Goal: Transaction & Acquisition: Purchase product/service

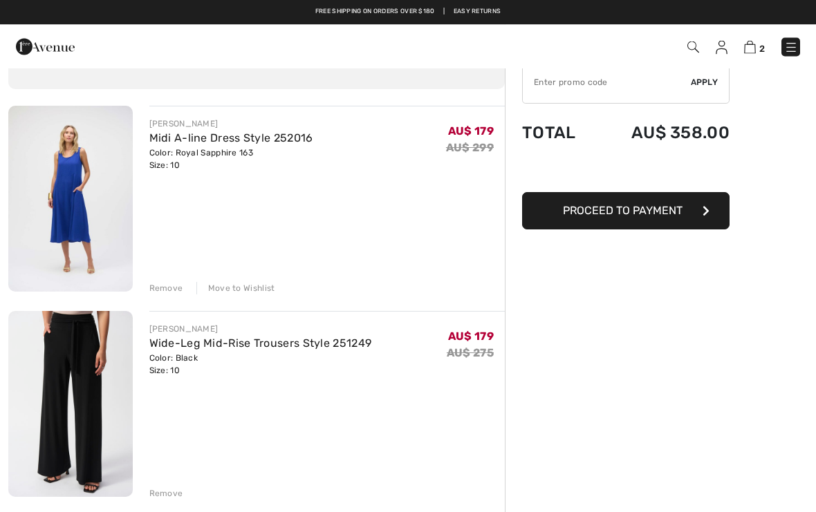
scroll to position [70, 0]
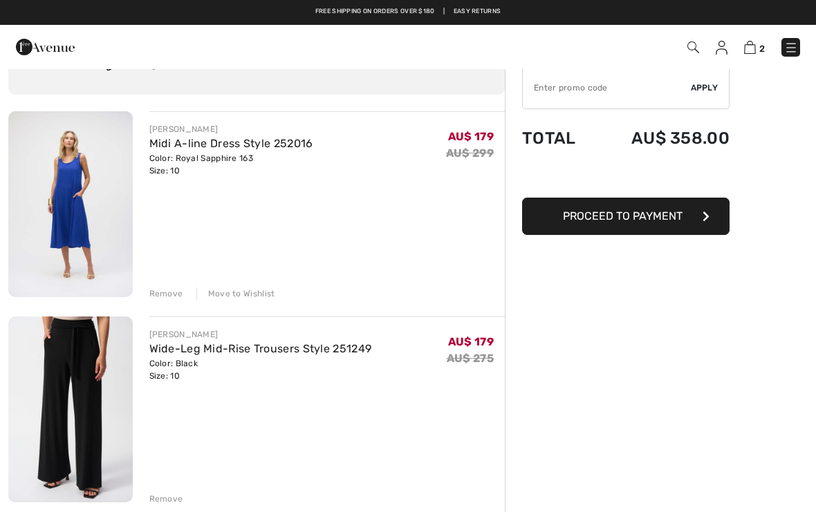
click at [266, 146] on link "Midi A-line Dress Style 252016" at bounding box center [231, 143] width 164 height 13
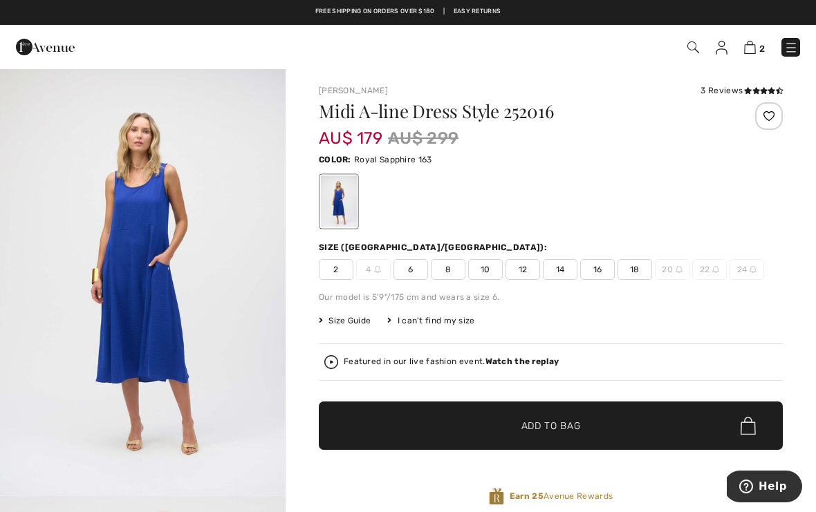
click at [719, 84] on div "3 Reviews" at bounding box center [741, 90] width 82 height 12
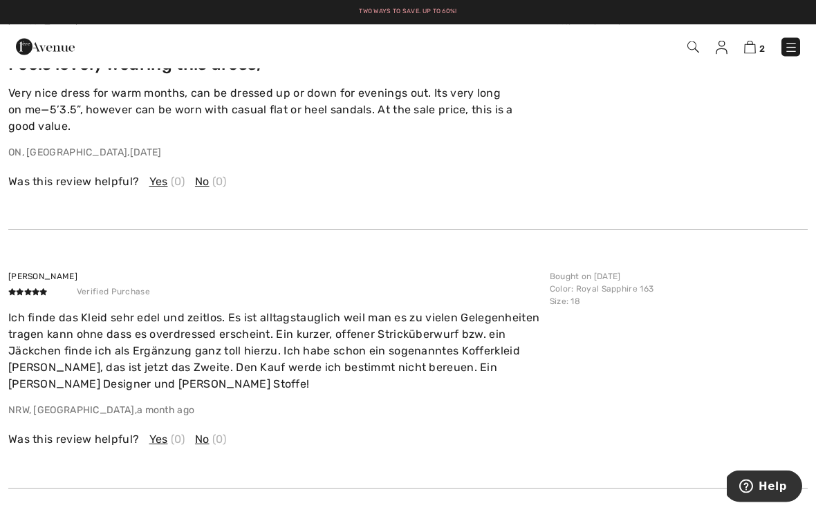
scroll to position [2088, 0]
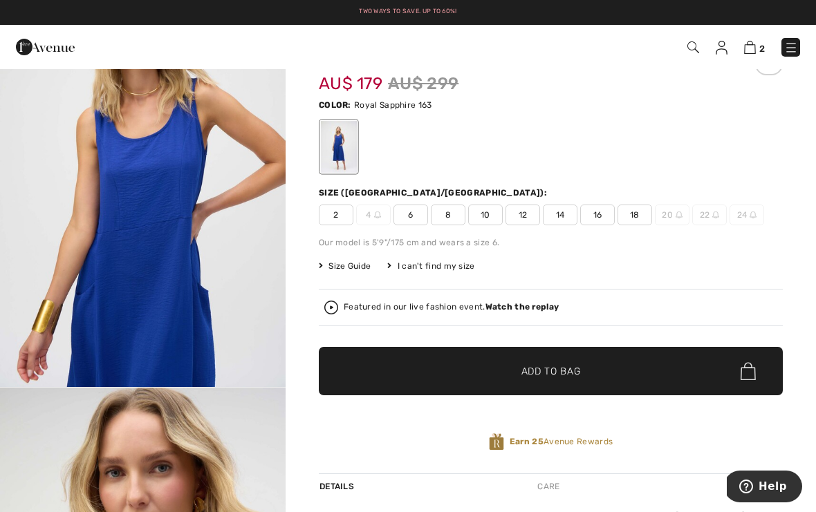
scroll to position [1350, 0]
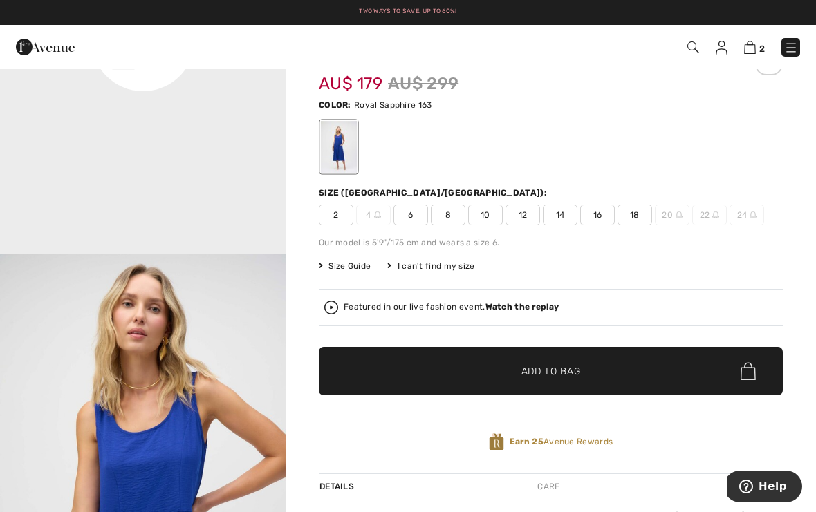
click at [755, 47] on img at bounding box center [750, 47] width 12 height 13
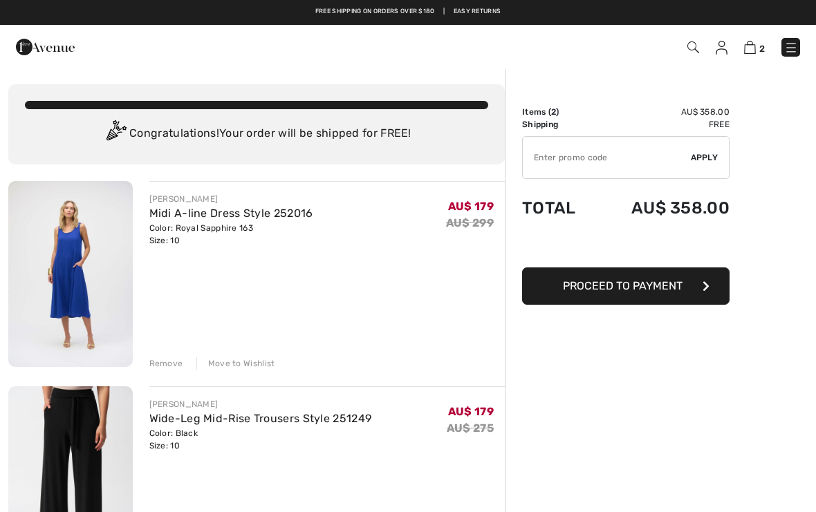
click at [695, 45] on img at bounding box center [693, 47] width 12 height 12
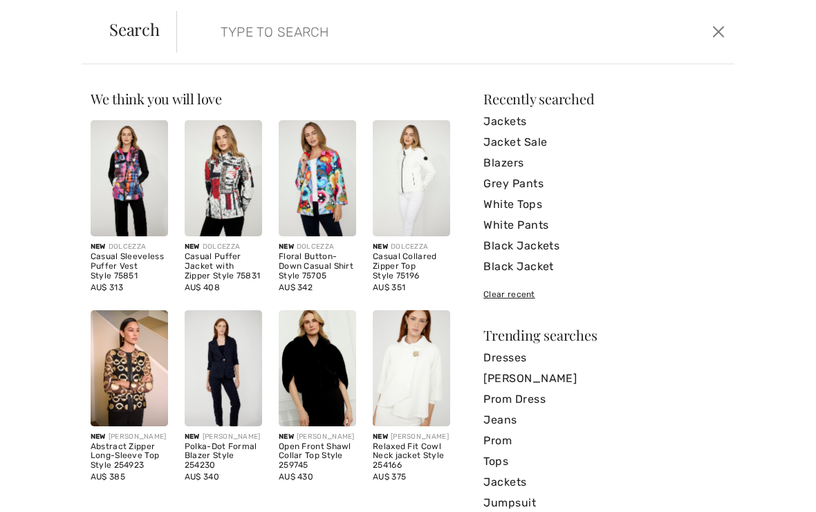
click at [214, 42] on input "search" at bounding box center [397, 31] width 374 height 41
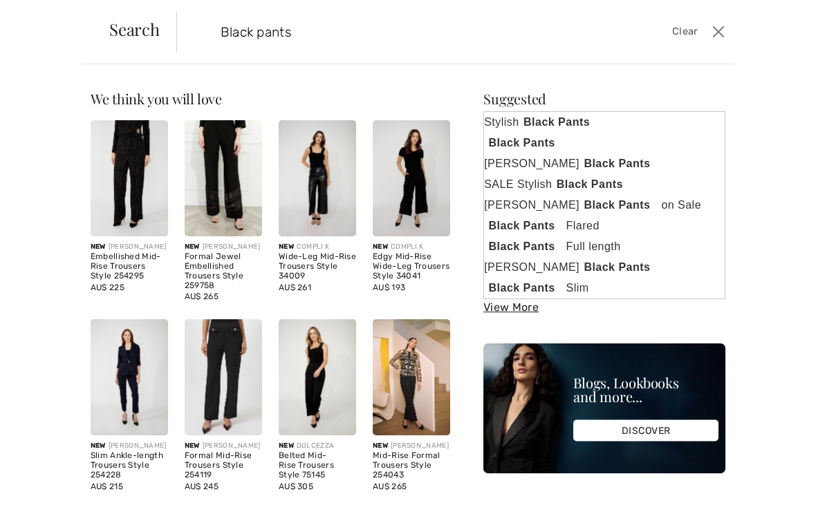
type input "Black pants"
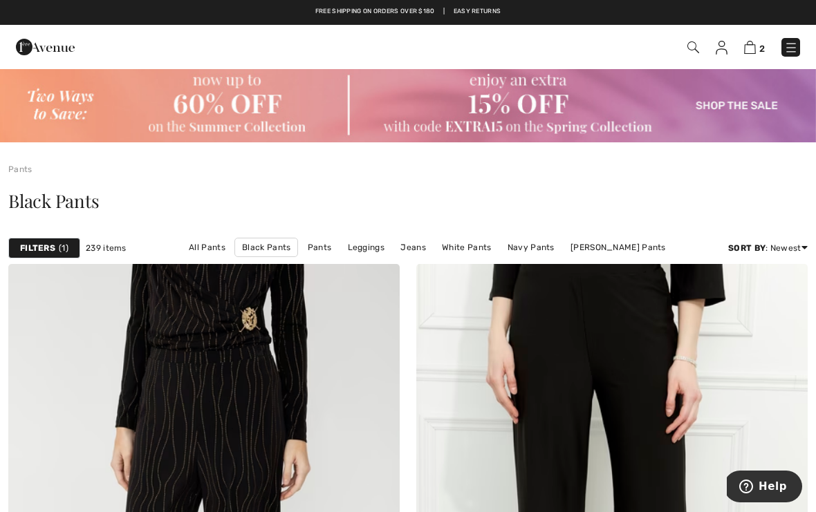
click at [50, 244] on strong "Filters" at bounding box center [37, 248] width 35 height 12
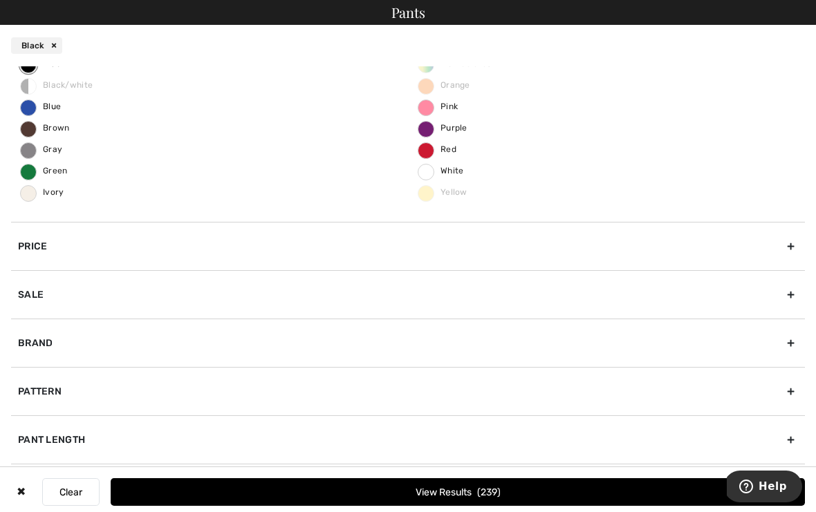
click at [68, 448] on div "Pant Length" at bounding box center [407, 439] width 793 height 48
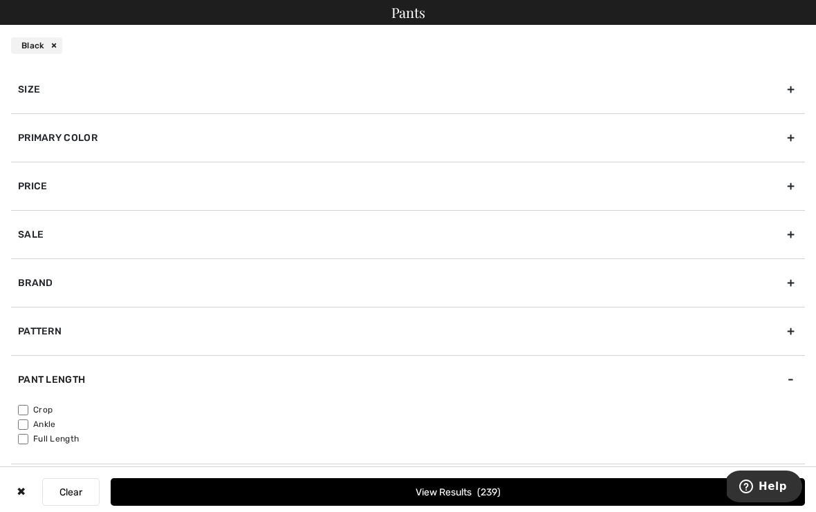
scroll to position [1, 0]
click at [22, 440] on input"] "Full Length" at bounding box center [23, 439] width 10 height 10
checkbox input"] "true"
click at [258, 497] on button "View Results 122" at bounding box center [458, 492] width 694 height 28
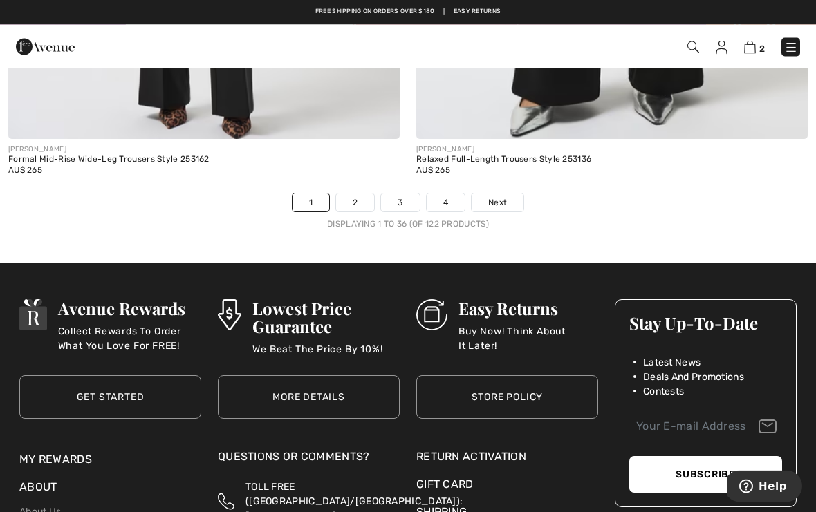
scroll to position [12100, 0]
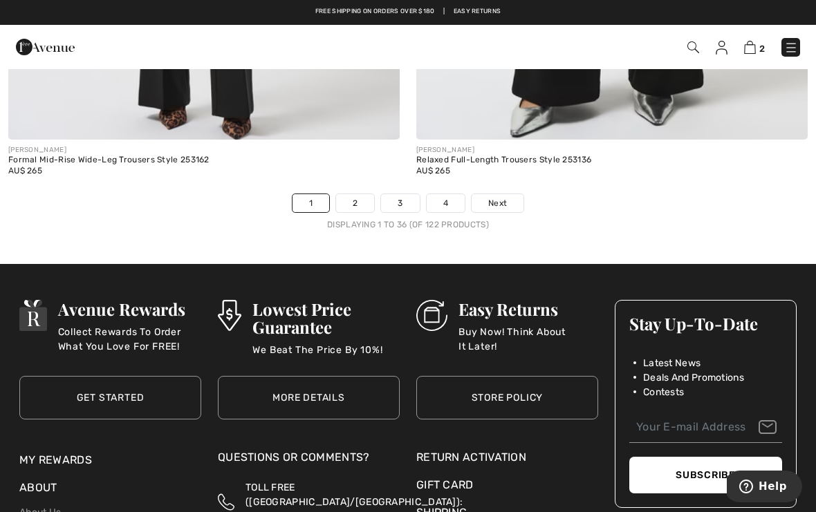
click at [496, 197] on span "Next" at bounding box center [497, 203] width 19 height 12
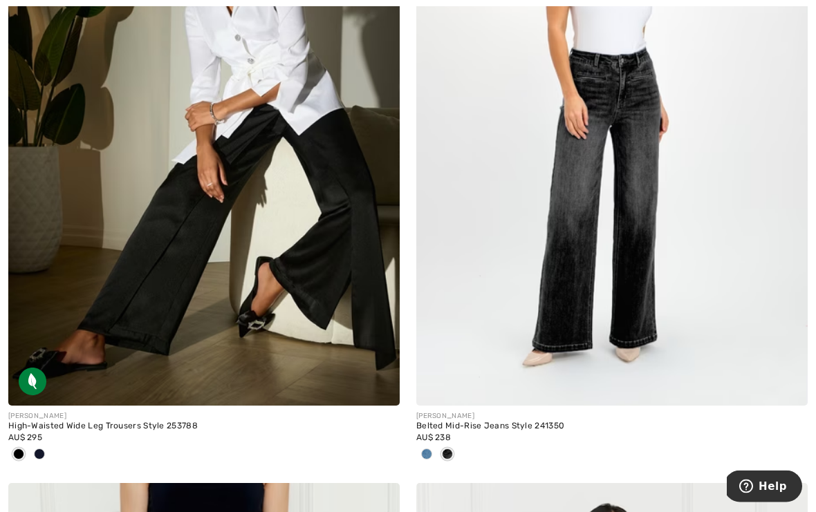
scroll to position [445, 0]
click at [330, 247] on img at bounding box center [203, 112] width 391 height 587
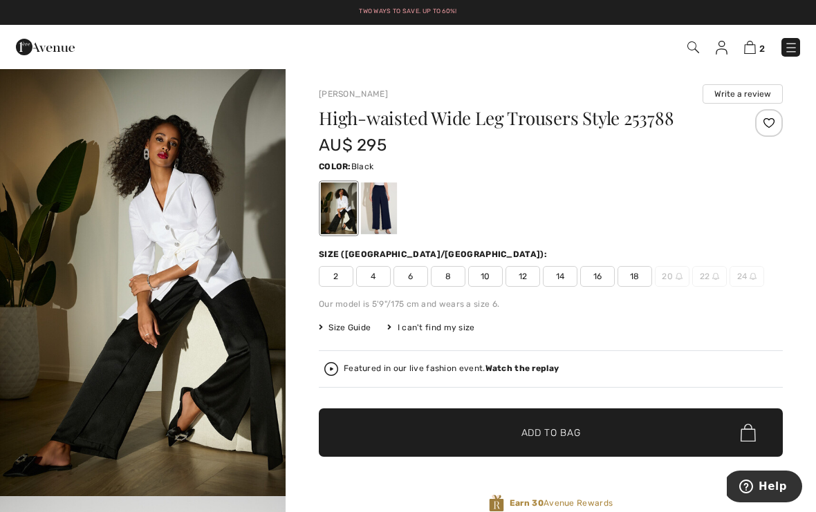
click at [383, 209] on div at bounding box center [379, 208] width 36 height 52
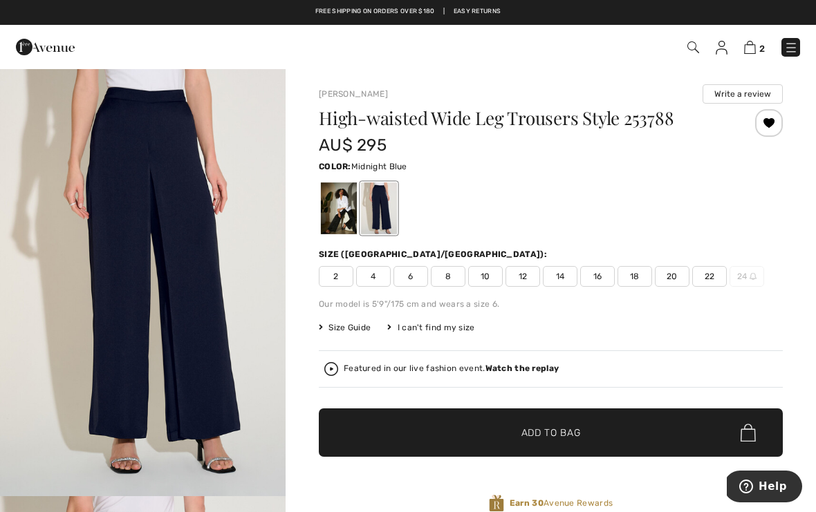
click at [343, 204] on div at bounding box center [339, 208] width 36 height 52
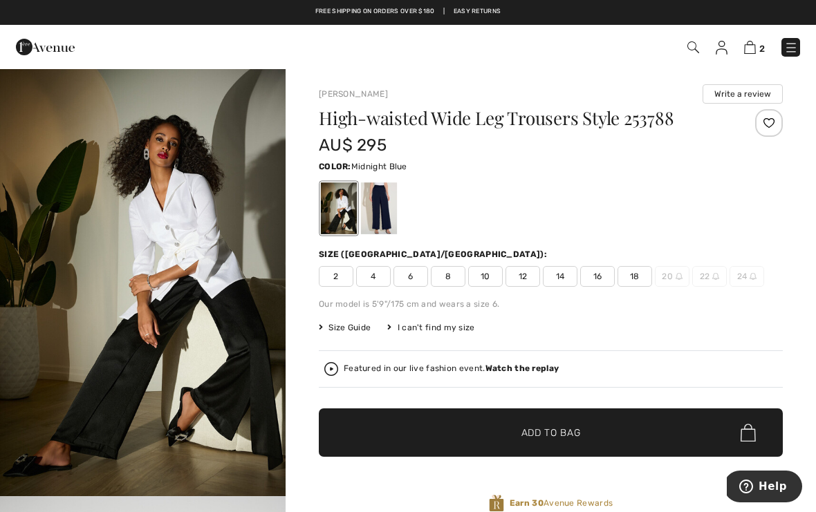
click at [384, 207] on div at bounding box center [379, 208] width 36 height 52
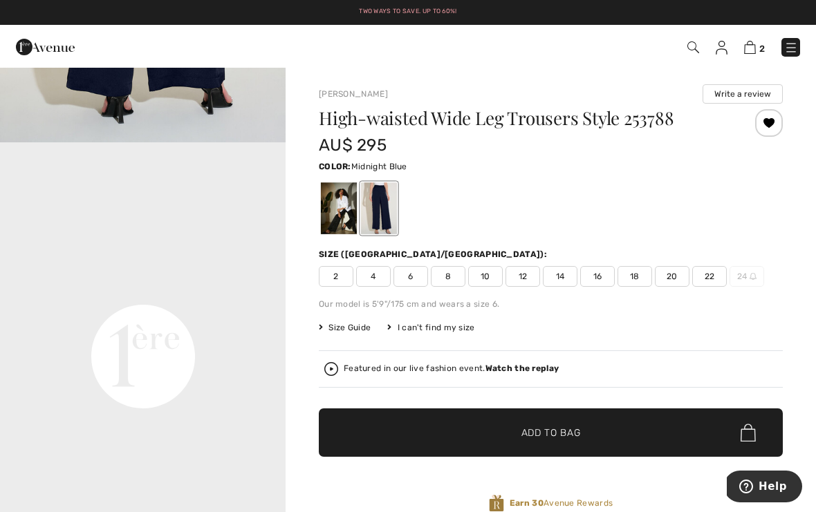
scroll to position [865, 0]
click at [510, 375] on div "Featured in our live fashion event. Watch the replay" at bounding box center [550, 369] width 453 height 14
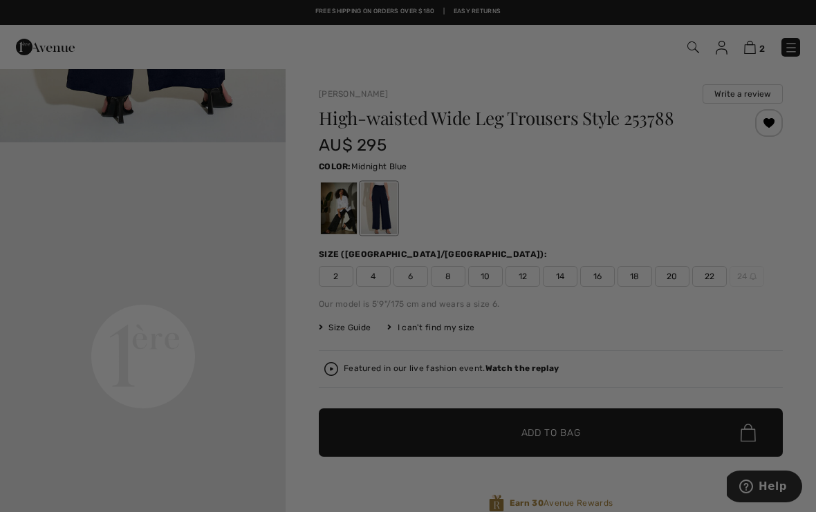
scroll to position [0, 0]
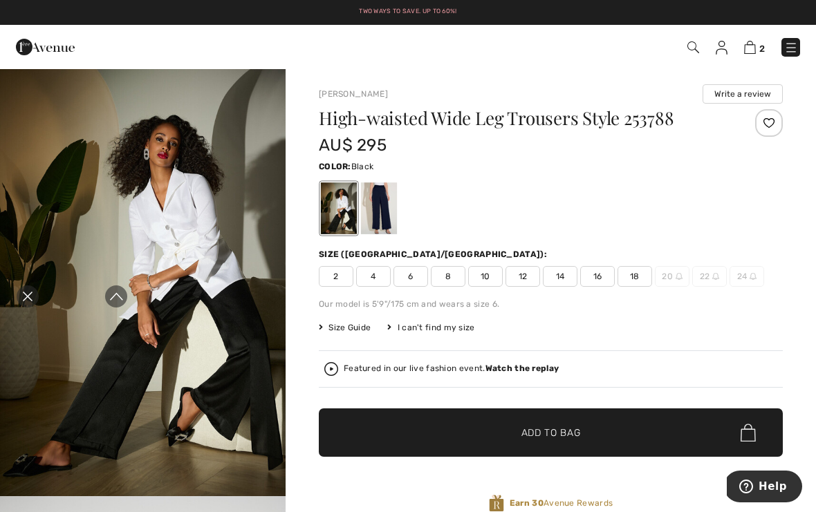
click at [514, 375] on div "Featured in our live fashion event. Watch the replay" at bounding box center [550, 369] width 453 height 14
click at [28, 288] on div "Close live curation" at bounding box center [27, 296] width 33 height 33
click at [515, 368] on strong "Watch the replay" at bounding box center [522, 369] width 74 height 10
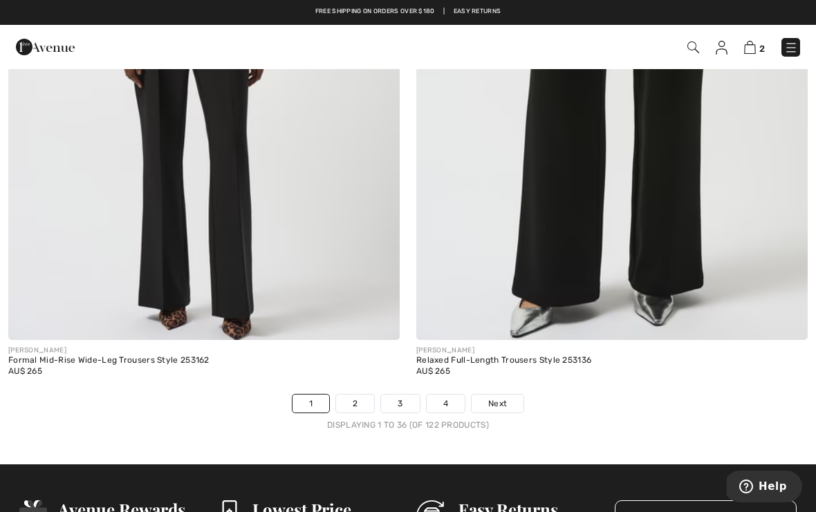
scroll to position [11899, 0]
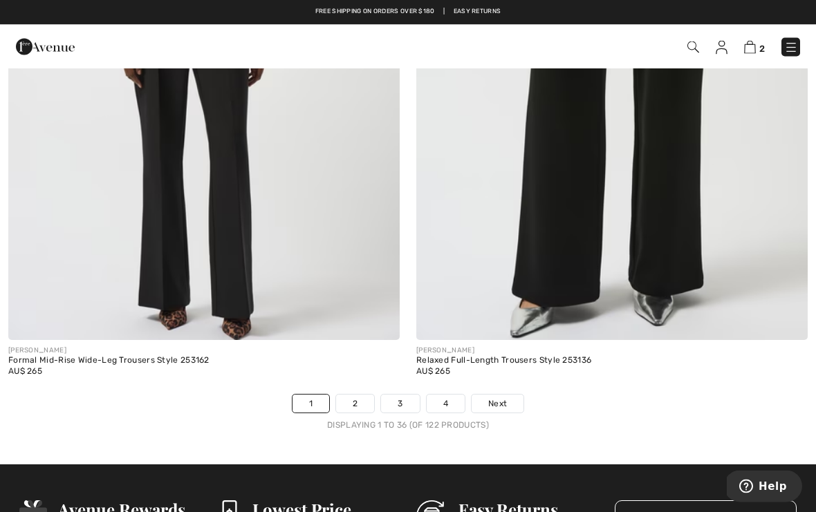
click at [498, 399] on span "Next" at bounding box center [497, 404] width 19 height 12
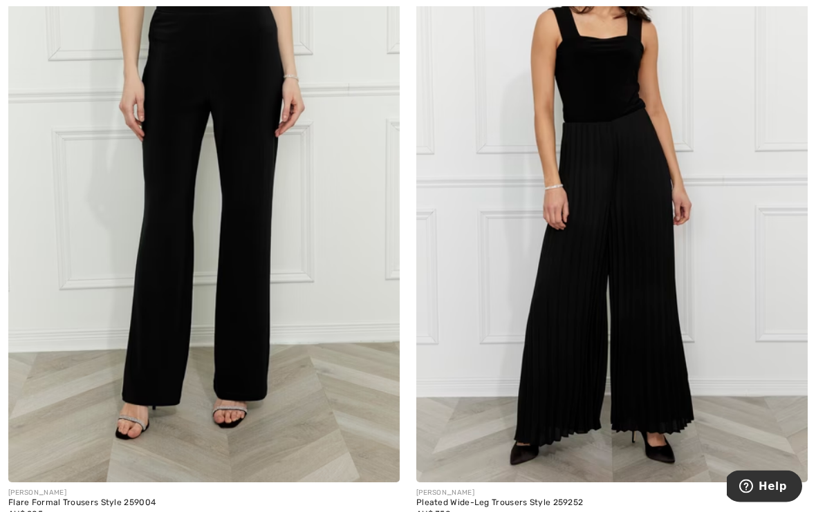
scroll to position [1033, 0]
click at [612, 245] on img at bounding box center [611, 189] width 391 height 587
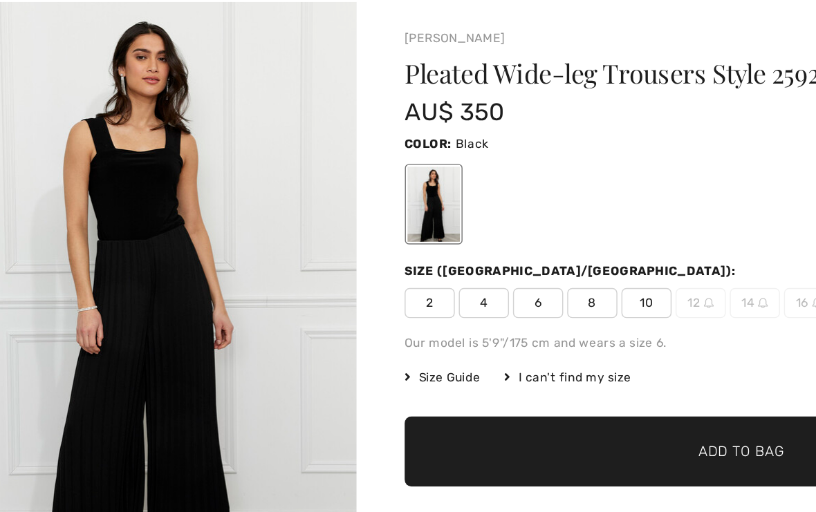
click at [187, 236] on img "1 / 4" at bounding box center [142, 282] width 285 height 429
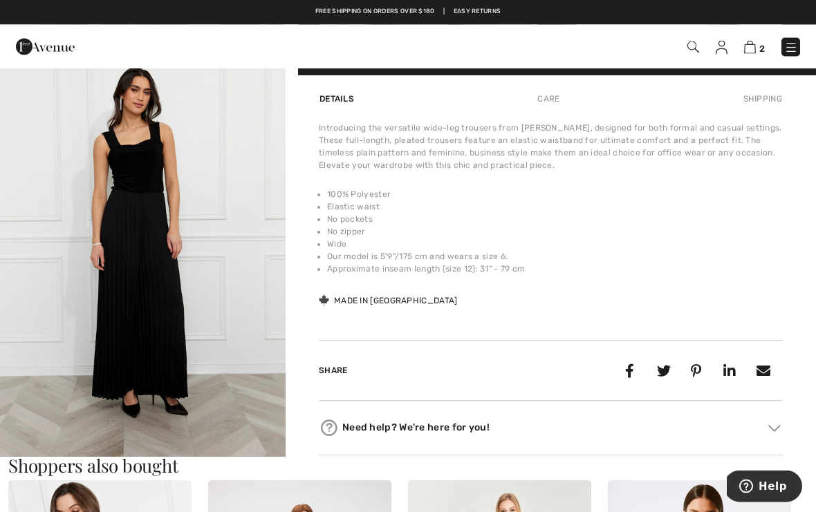
scroll to position [859, 0]
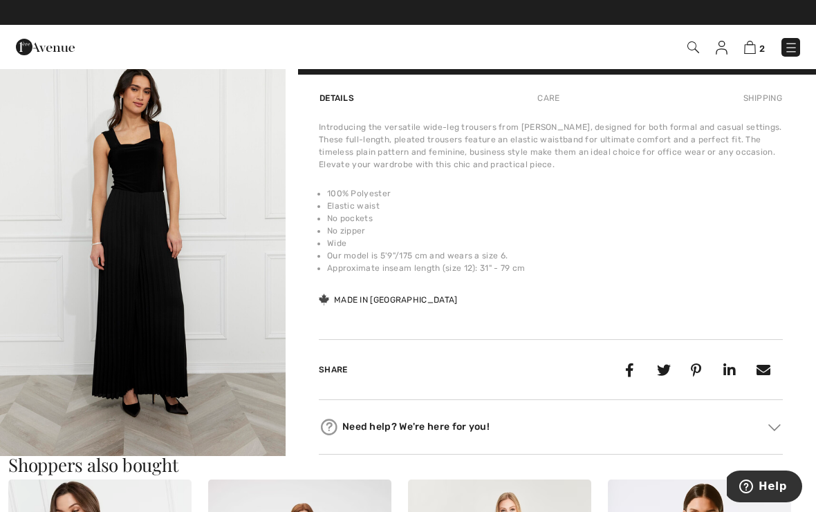
click at [152, 324] on img "4 / 4" at bounding box center [142, 242] width 285 height 429
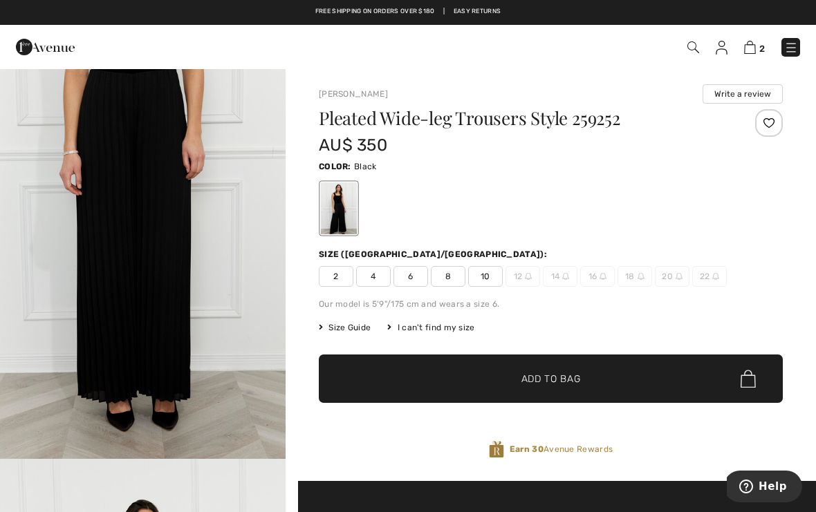
click at [774, 120] on div at bounding box center [769, 123] width 28 height 28
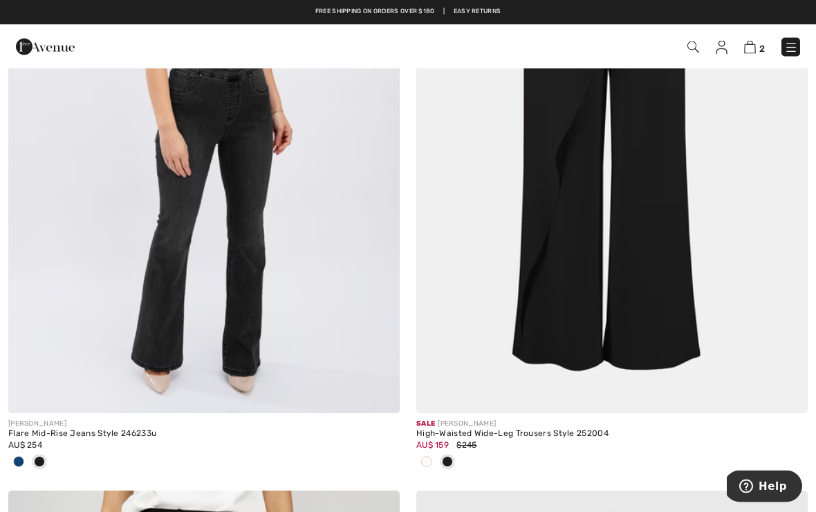
scroll to position [4549, 0]
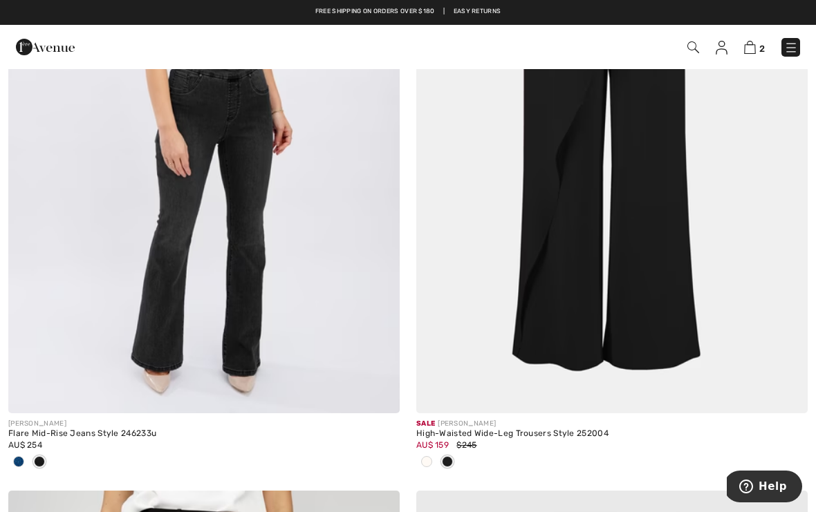
click at [564, 196] on img at bounding box center [611, 120] width 391 height 587
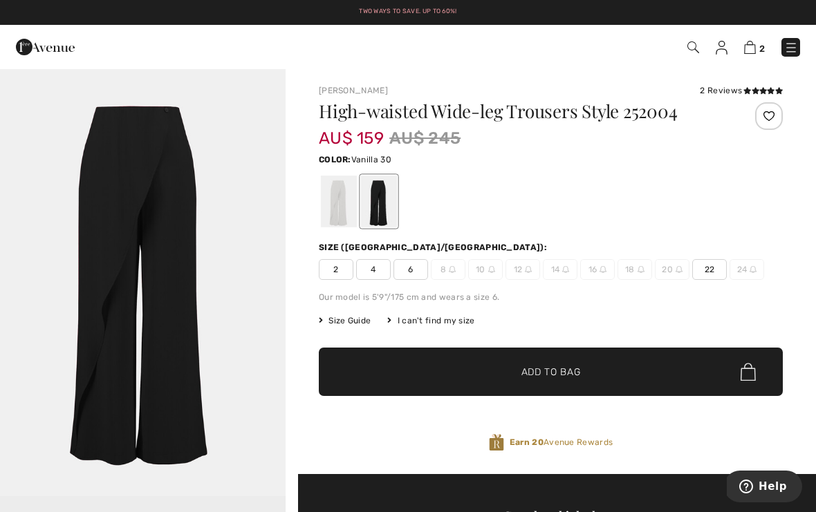
click at [339, 204] on div at bounding box center [339, 202] width 36 height 52
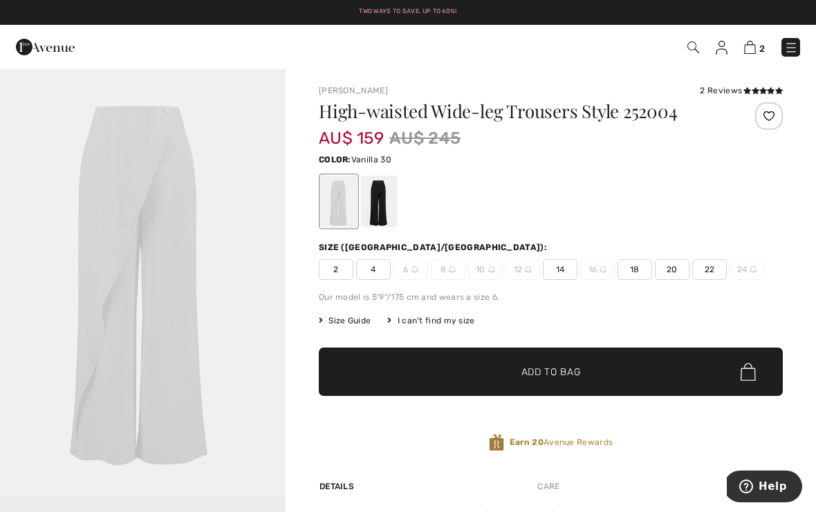
click at [383, 202] on div at bounding box center [379, 202] width 36 height 52
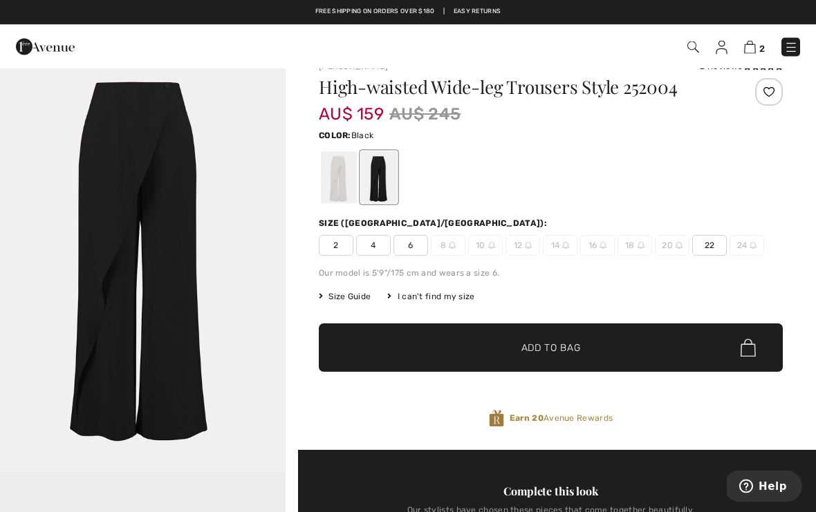
scroll to position [24, 0]
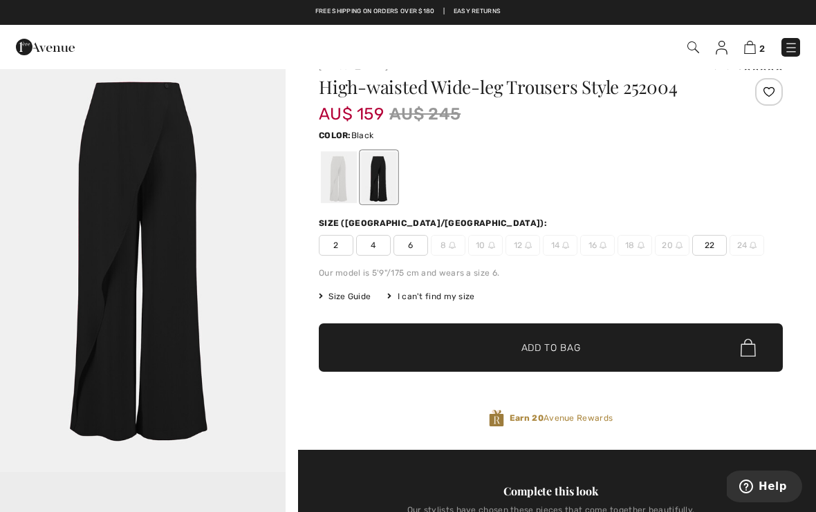
click at [482, 247] on span "10" at bounding box center [485, 245] width 35 height 21
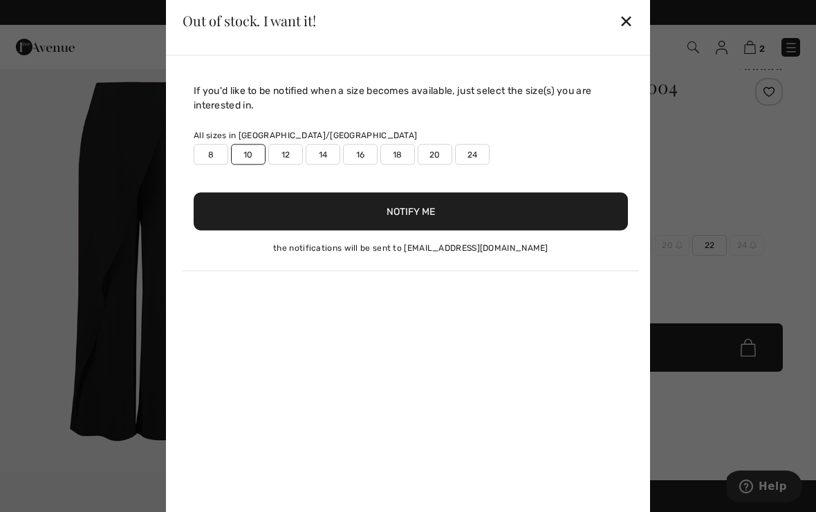
click at [425, 221] on button "Notify Me" at bounding box center [411, 211] width 434 height 38
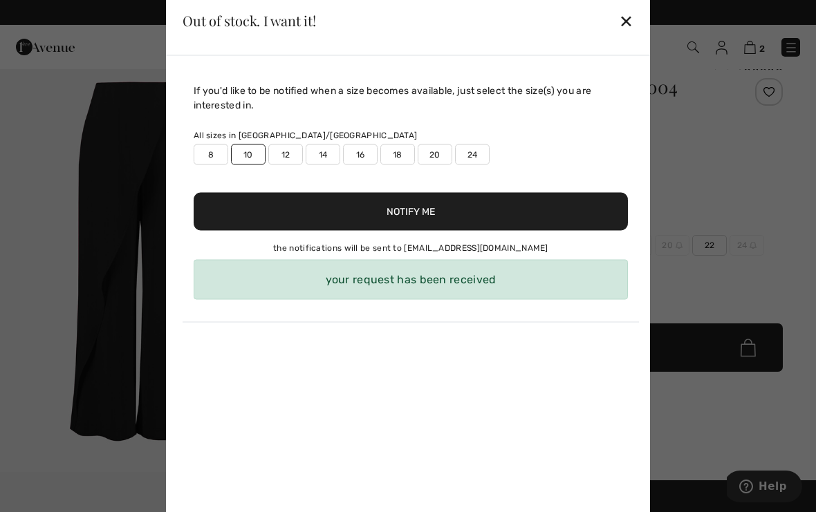
click at [628, 27] on div "✕" at bounding box center [626, 20] width 15 height 29
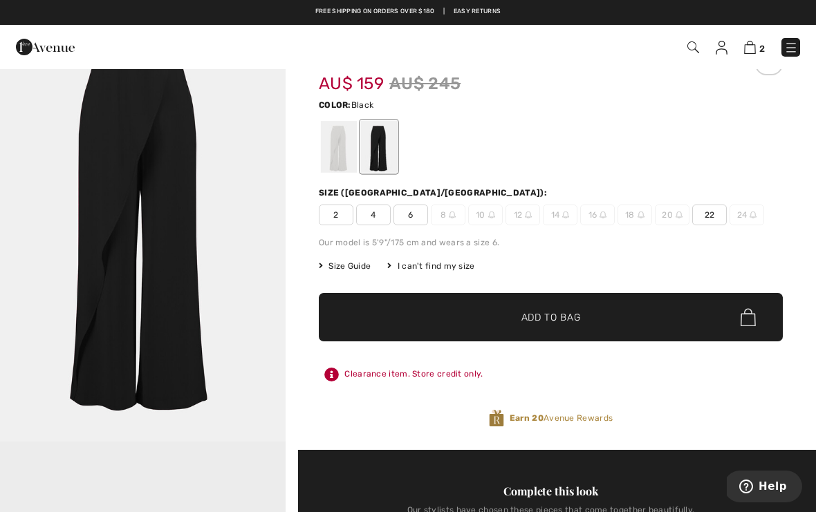
scroll to position [0, 0]
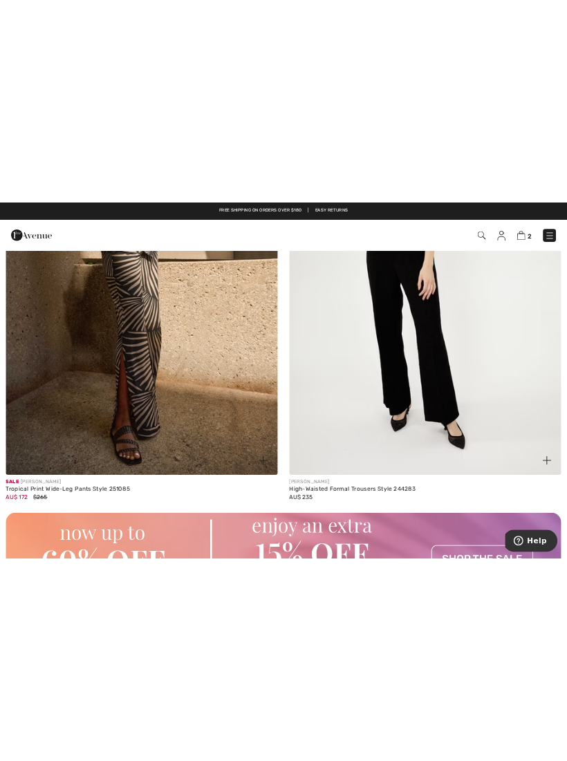
scroll to position [5463, 0]
